Goal: Task Accomplishment & Management: Complete application form

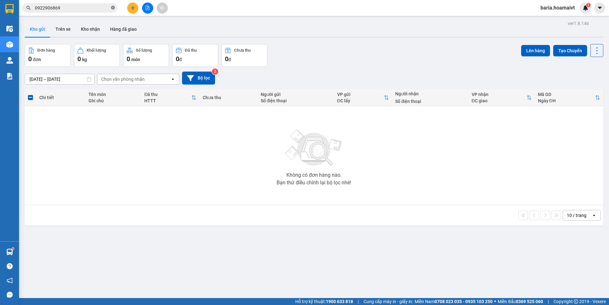
click at [113, 5] on span at bounding box center [113, 8] width 4 height 6
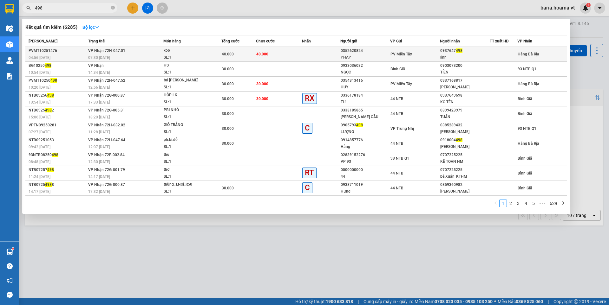
type input "498"
click at [437, 52] on div "PV Miền Tây" at bounding box center [414, 54] width 49 height 7
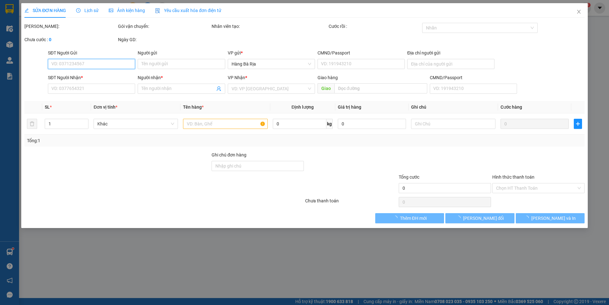
type input "0352620824"
type input "PHAP"
type input "083200011433"
type input "[PERSON_NAME] Dien, F7, Q8"
type input "0937647498"
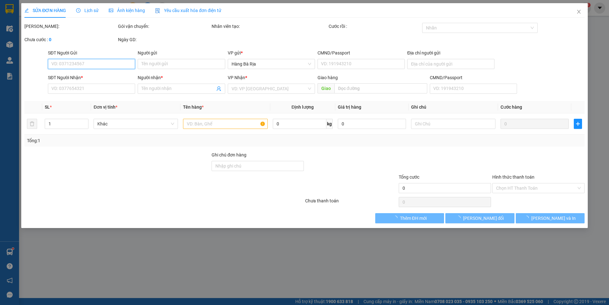
type input "linh"
type input "40.000"
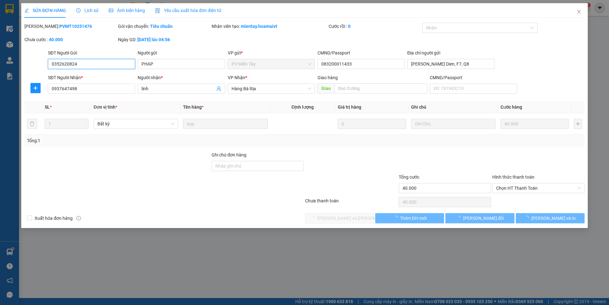
click at [518, 190] on span "Chọn HT Thanh Toán" at bounding box center [538, 189] width 85 height 10
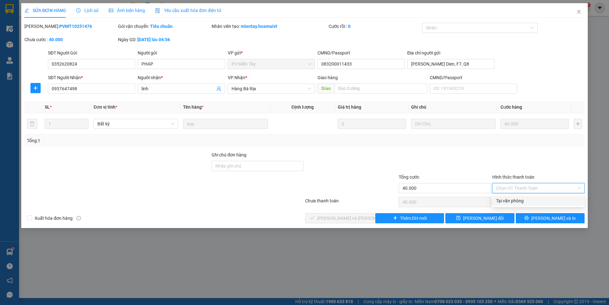
click at [510, 202] on div "Tại văn phòng" at bounding box center [538, 201] width 85 height 7
type input "0"
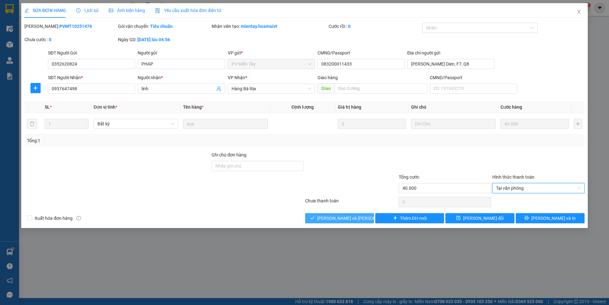
click at [351, 222] on span "[PERSON_NAME] và [PERSON_NAME] hàng" at bounding box center [360, 218] width 86 height 7
